Goal: Task Accomplishment & Management: Manage account settings

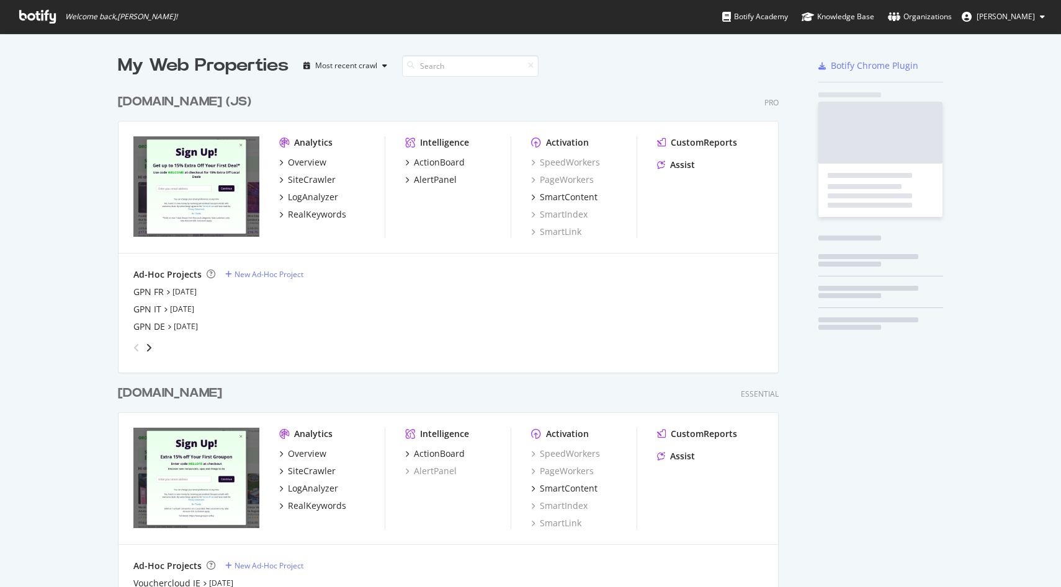
click at [927, 20] on div "Organizations" at bounding box center [920, 17] width 64 height 12
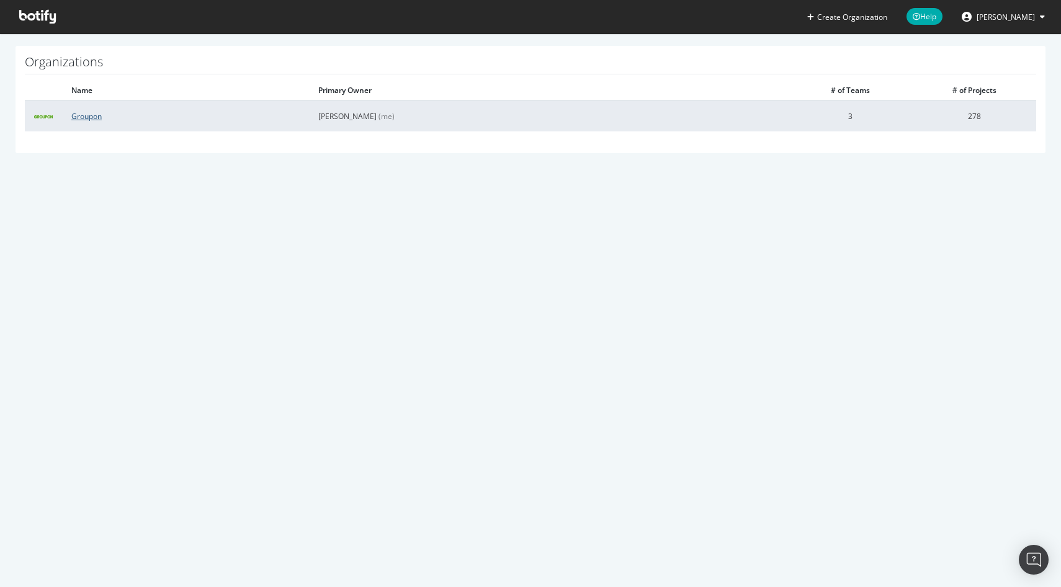
click at [87, 118] on link "Groupon" at bounding box center [86, 116] width 30 height 11
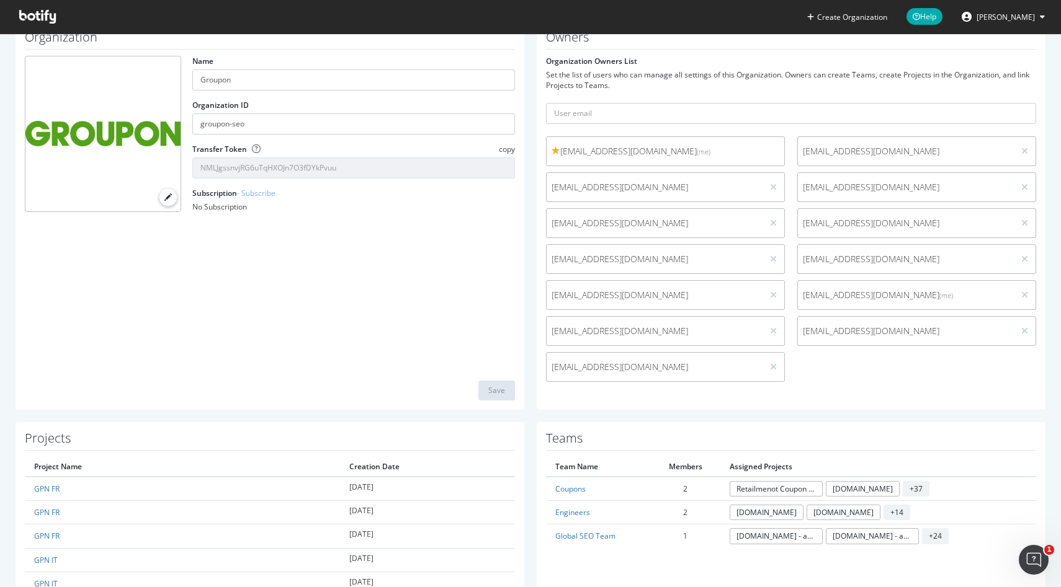
scroll to position [65, 0]
click at [831, 357] on div "jmitosinka@groupon.com (me) computationalmarketing@groupon.com rlynch@groupon.c…" at bounding box center [791, 261] width 503 height 252
click at [646, 110] on input "text" at bounding box center [791, 111] width 490 height 21
paste input "vpulipati@groupon.com"
type input "vpulipati@groupon.com"
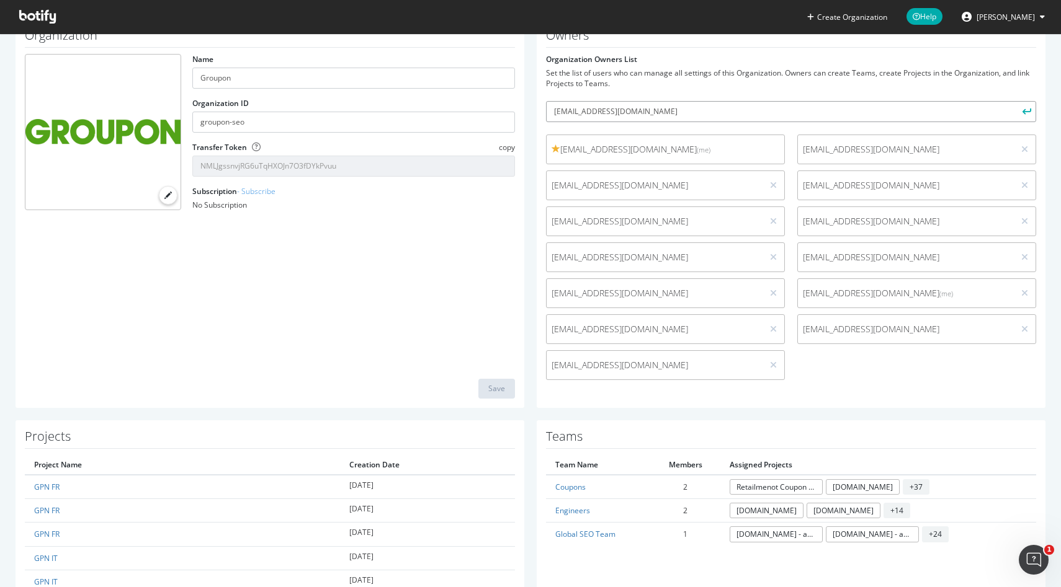
click at [1015, 101] on button "submit" at bounding box center [1025, 111] width 21 height 21
